Goal: Navigation & Orientation: Find specific page/section

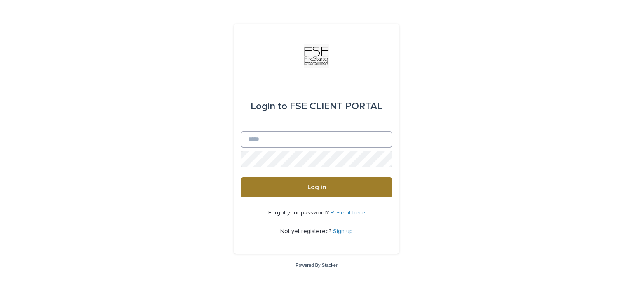
type input "**********"
click at [318, 182] on button "Log in" at bounding box center [317, 187] width 152 height 20
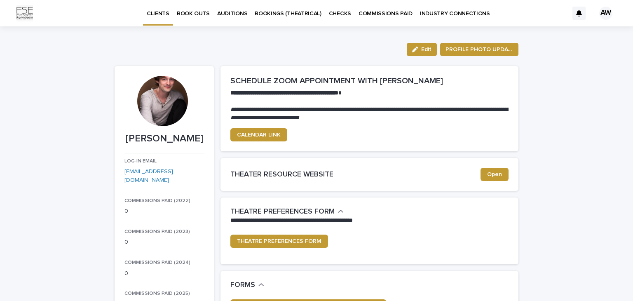
drag, startPoint x: 233, startPoint y: 75, endPoint x: 248, endPoint y: 52, distance: 27.7
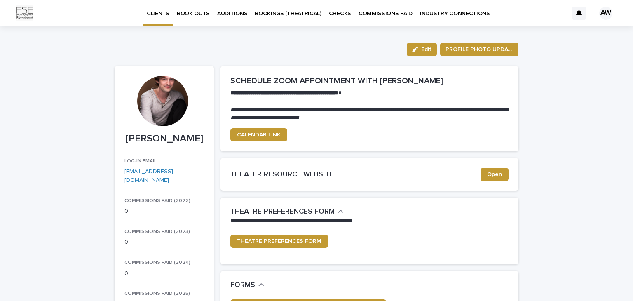
click at [194, 12] on p "BOOK OUTS" at bounding box center [193, 8] width 33 height 17
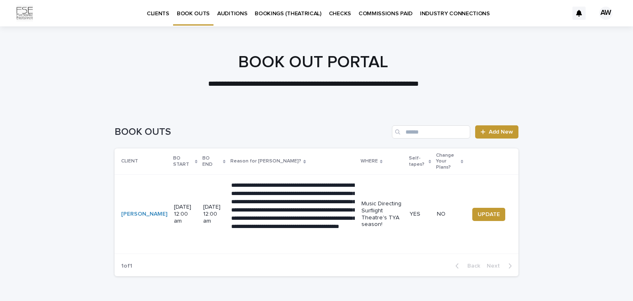
click at [234, 19] on link "AUDITIONS" at bounding box center [231, 13] width 37 height 26
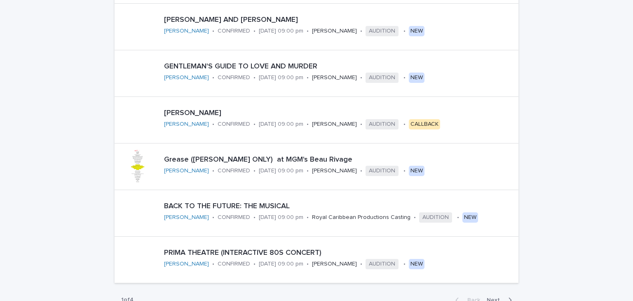
scroll to position [336, 0]
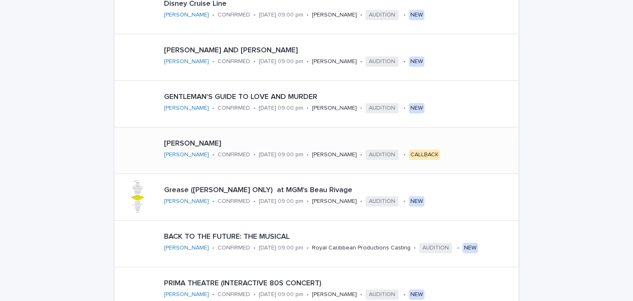
click at [433, 143] on p "BELINDA KING" at bounding box center [330, 143] width 333 height 9
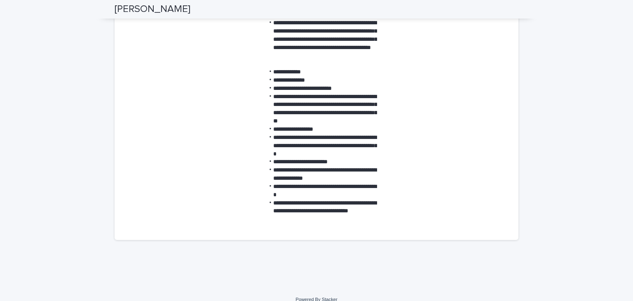
scroll to position [606, 0]
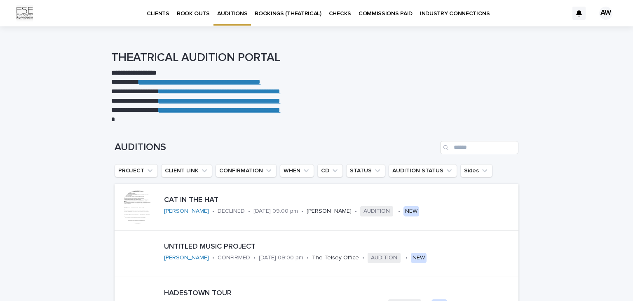
scroll to position [439, 0]
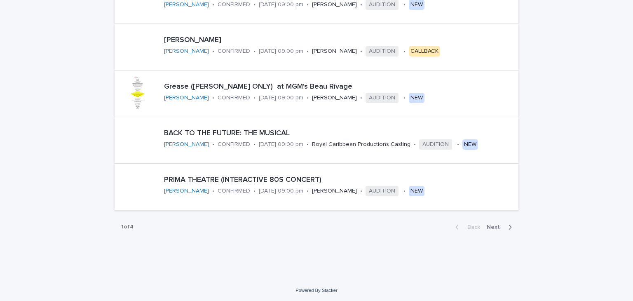
click at [495, 224] on span "Next" at bounding box center [496, 227] width 18 height 6
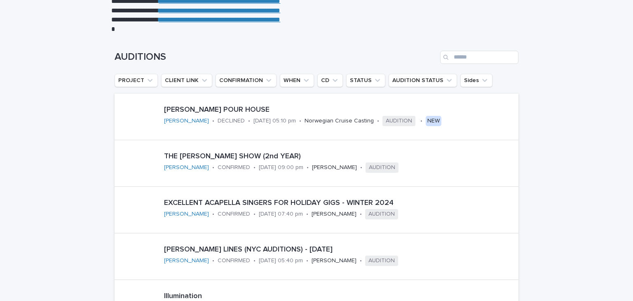
scroll to position [439, 0]
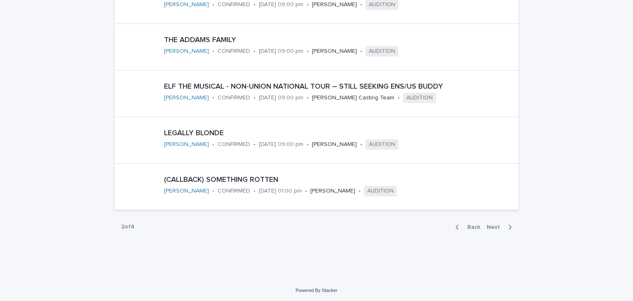
click at [491, 225] on span "Next" at bounding box center [496, 227] width 18 height 6
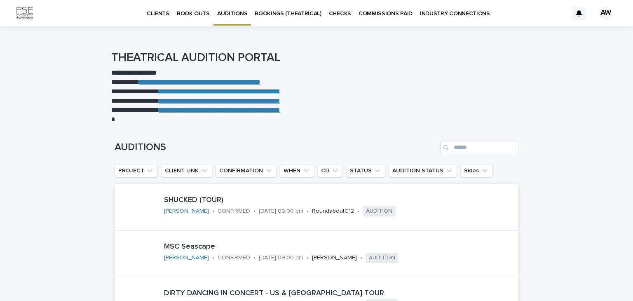
click at [287, 14] on p "BOOKINGS (THEATRICAL)" at bounding box center [288, 8] width 67 height 17
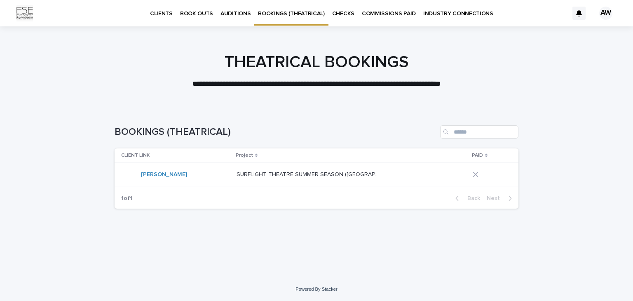
click at [336, 17] on p "CHECKS" at bounding box center [343, 8] width 22 height 17
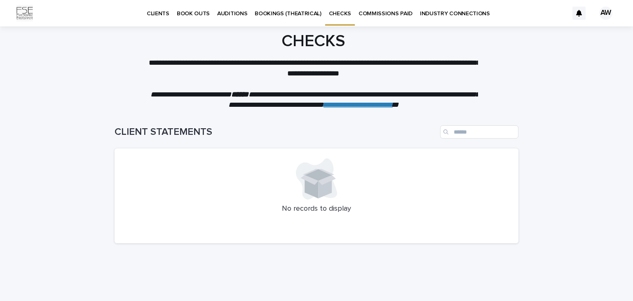
click at [377, 16] on p "COMMISSIONS PAID" at bounding box center [385, 8] width 54 height 17
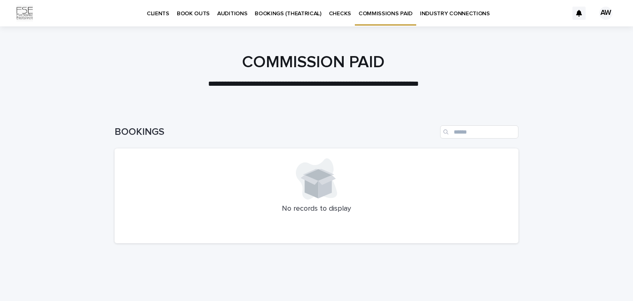
click at [441, 14] on p "INDUSTRY CONNECTIONS" at bounding box center [455, 8] width 70 height 17
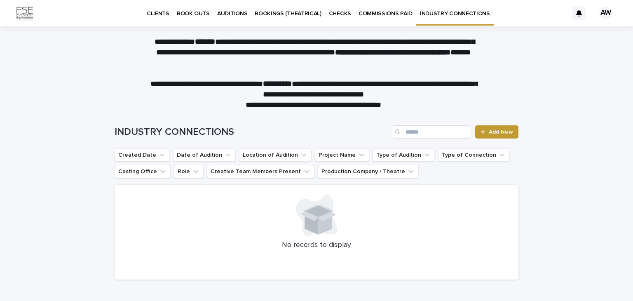
click at [272, 14] on p "BOOKINGS (THEATRICAL)" at bounding box center [288, 8] width 67 height 17
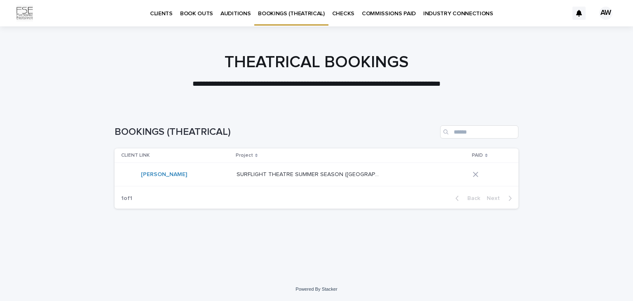
click at [155, 17] on link "CLIENTS" at bounding box center [161, 13] width 30 height 26
